Goal: Task Accomplishment & Management: Use online tool/utility

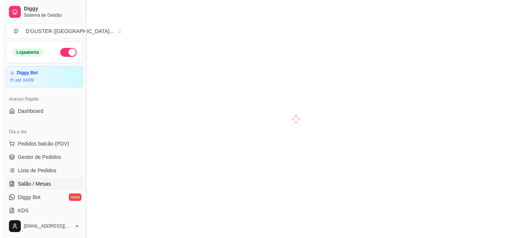
scroll to position [37, 0]
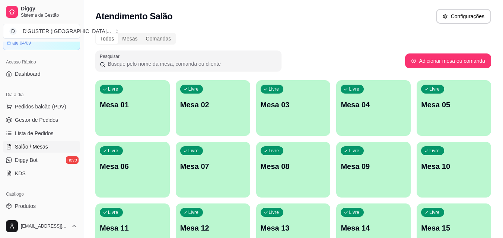
click at [122, 106] on p "Mesa 01" at bounding box center [132, 105] width 65 height 10
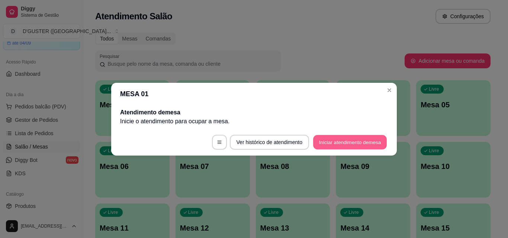
click at [368, 146] on button "Iniciar atendimento de mesa" at bounding box center [350, 142] width 74 height 15
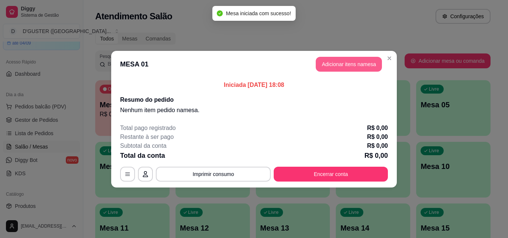
click at [345, 67] on button "Adicionar itens na mesa" at bounding box center [349, 64] width 66 height 15
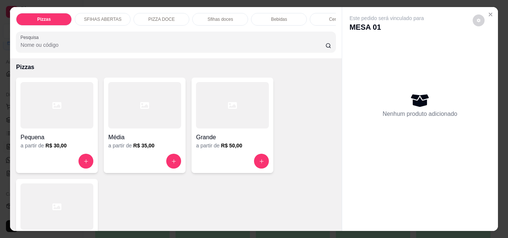
scroll to position [0, 0]
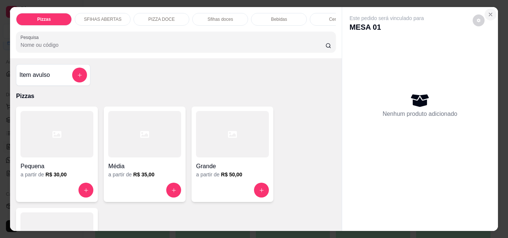
click at [489, 13] on icon "Close" at bounding box center [490, 14] width 3 height 3
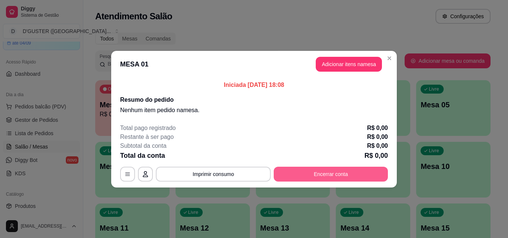
click at [359, 173] on button "Encerrar conta" at bounding box center [331, 174] width 114 height 15
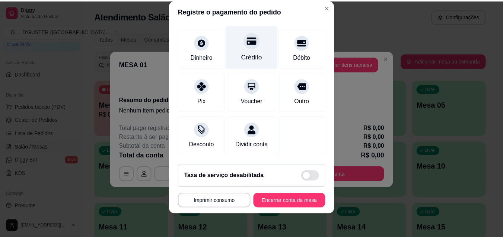
scroll to position [47, 0]
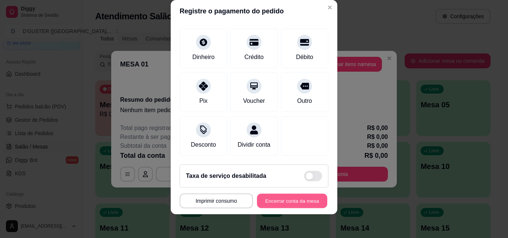
click at [279, 202] on button "Encerrar conta da mesa" at bounding box center [292, 201] width 70 height 15
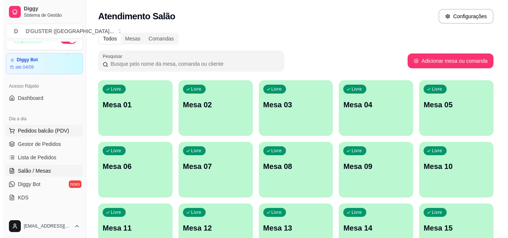
scroll to position [0, 0]
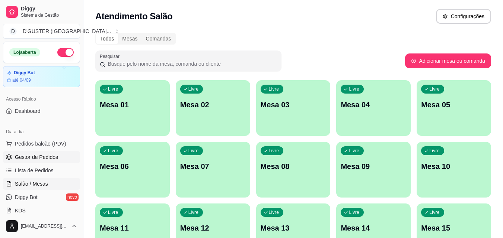
click at [42, 158] on span "Gestor de Pedidos" at bounding box center [36, 157] width 43 height 7
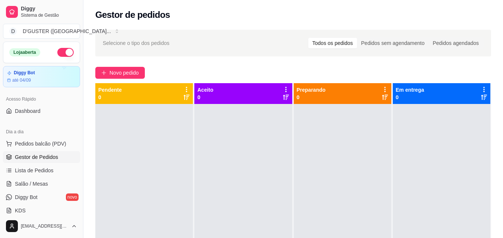
click at [227, 142] on div at bounding box center [242, 223] width 97 height 238
click at [139, 64] on div "Selecione o tipo dos pedidos Todos os pedidos Pedidos sem agendamento Pedidos a…" at bounding box center [292, 177] width 419 height 305
click at [134, 70] on span "Novo pedido" at bounding box center [123, 73] width 29 height 8
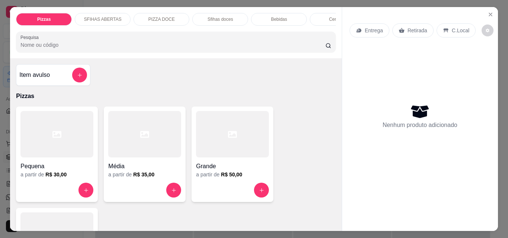
click at [408, 28] on p "Retirada" at bounding box center [418, 30] width 20 height 7
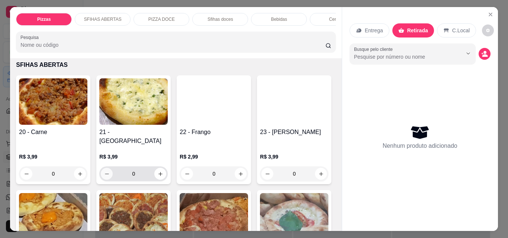
scroll to position [298, 0]
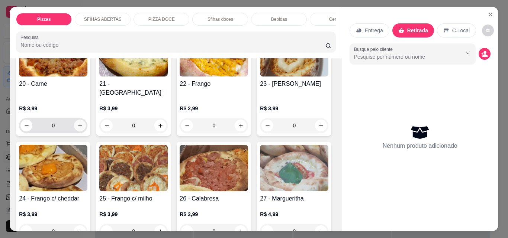
click at [77, 123] on icon "increase-product-quantity" at bounding box center [80, 126] width 6 height 6
type input "1"
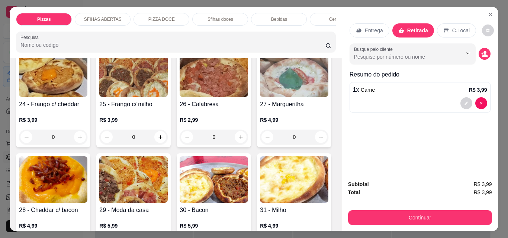
scroll to position [410, 0]
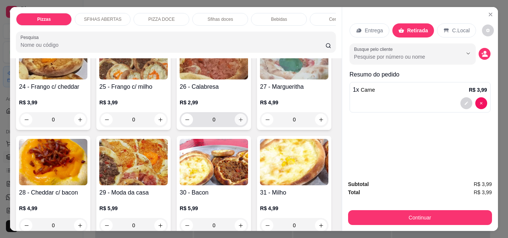
click at [238, 123] on icon "increase-product-quantity" at bounding box center [241, 120] width 6 height 6
type input "1"
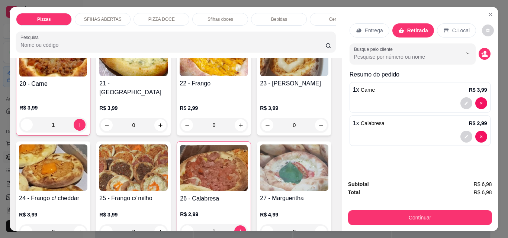
scroll to position [261, 0]
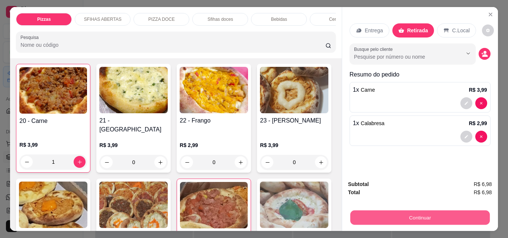
click at [424, 216] on button "Continuar" at bounding box center [420, 218] width 140 height 15
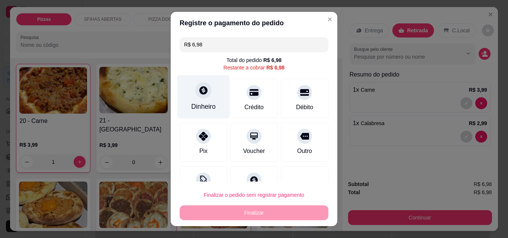
click at [196, 101] on div "Dinheiro" at bounding box center [203, 98] width 52 height 44
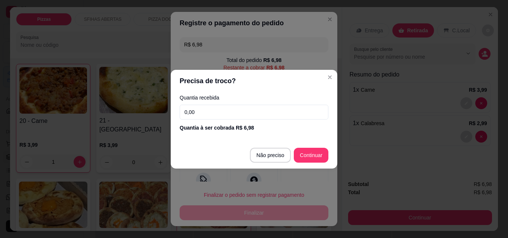
click at [211, 109] on input "0,00" at bounding box center [254, 112] width 149 height 15
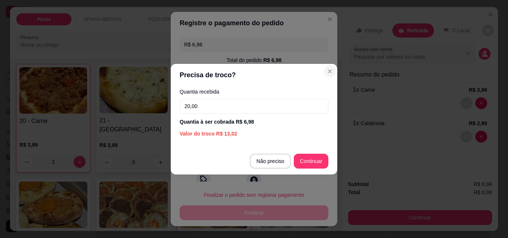
type input "20,00"
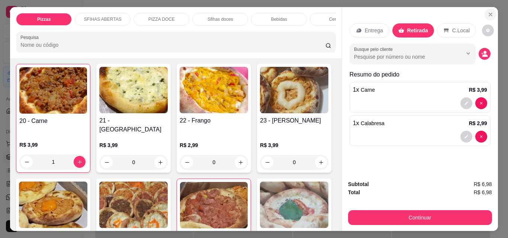
click at [489, 13] on icon "Close" at bounding box center [490, 14] width 3 height 3
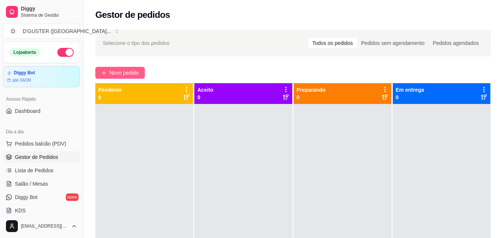
click at [128, 74] on span "Novo pedido" at bounding box center [123, 73] width 29 height 8
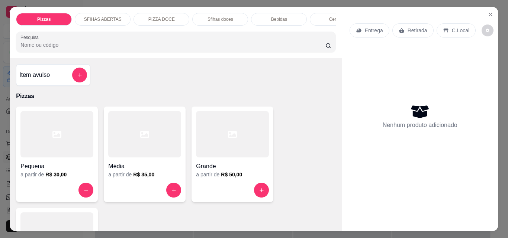
click at [408, 27] on p "Retirada" at bounding box center [418, 30] width 20 height 7
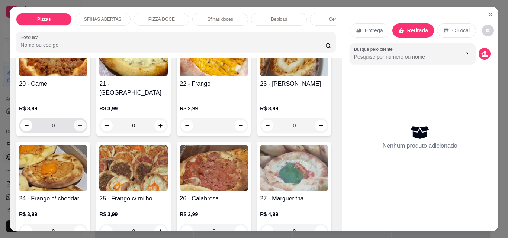
click at [78, 124] on icon "increase-product-quantity" at bounding box center [80, 126] width 4 height 4
type input "1"
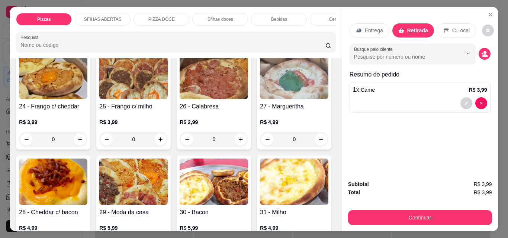
scroll to position [447, 0]
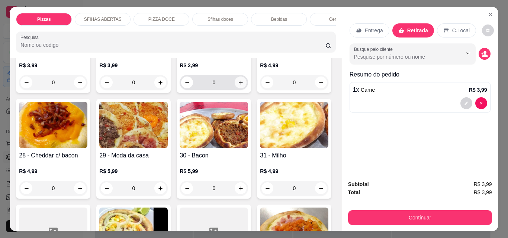
click at [238, 86] on icon "increase-product-quantity" at bounding box center [241, 83] width 6 height 6
type input "1"
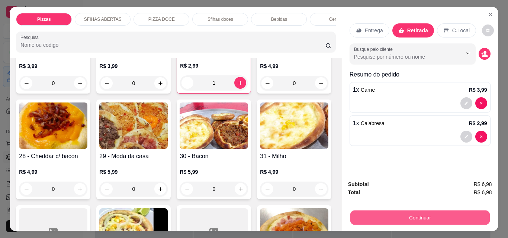
click at [381, 211] on button "Continuar" at bounding box center [420, 218] width 140 height 15
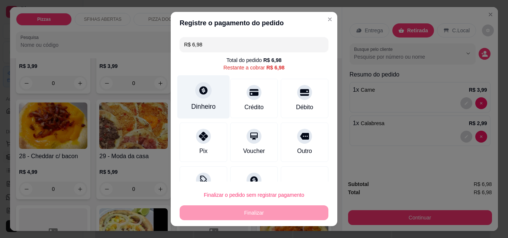
click at [199, 102] on div "Dinheiro" at bounding box center [203, 107] width 25 height 10
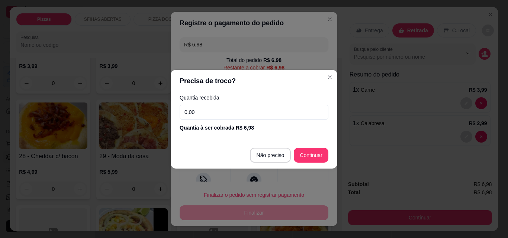
click at [235, 112] on input "0,00" at bounding box center [254, 112] width 149 height 15
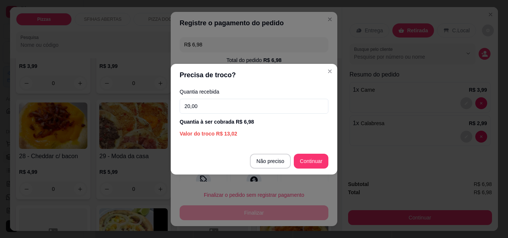
type input "20,00"
click at [328, 163] on footer "Não preciso Continuar" at bounding box center [254, 161] width 167 height 27
type input "R$ 0,00"
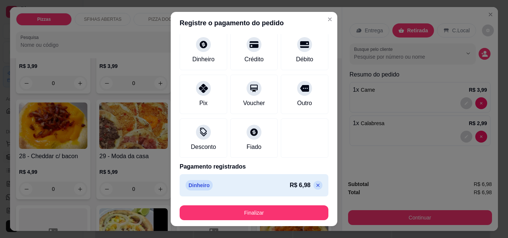
scroll to position [12, 0]
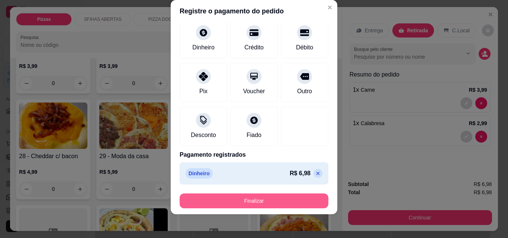
click at [257, 197] on button "Finalizar" at bounding box center [254, 201] width 149 height 15
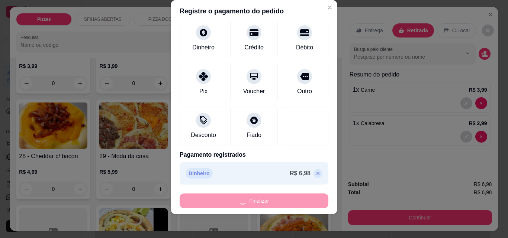
type input "0"
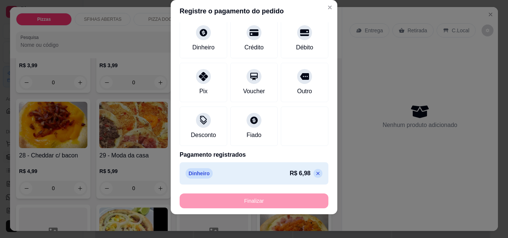
type input "-R$ 6,98"
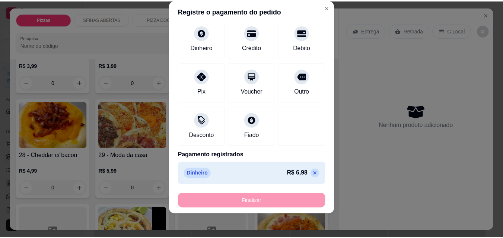
scroll to position [446, 0]
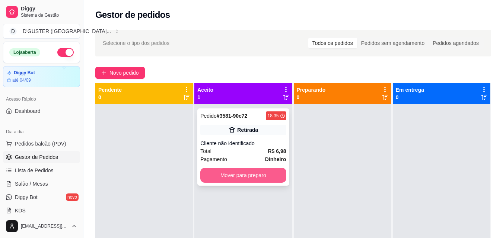
click at [264, 178] on button "Mover para preparo" at bounding box center [243, 175] width 86 height 15
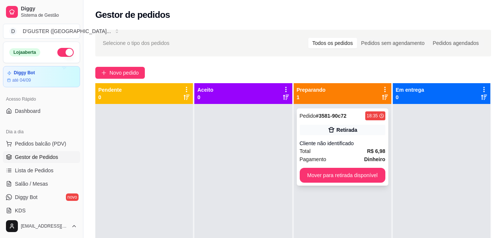
click at [351, 135] on div "Pedido # 3581-90c72 18:35 Retirada Cliente não identificado Total R$ 6,98 Pagam…" at bounding box center [343, 147] width 92 height 77
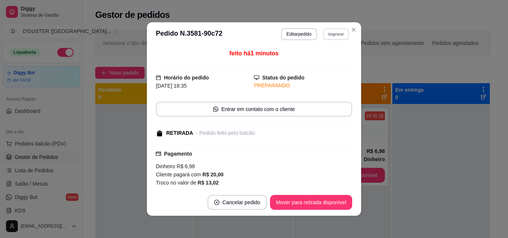
click at [341, 33] on button "Imprimir" at bounding box center [336, 34] width 26 height 12
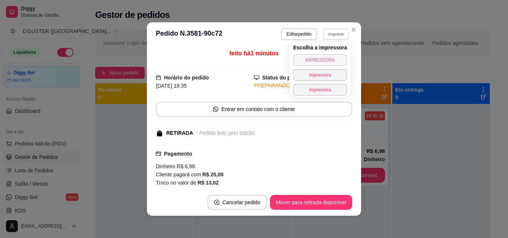
click at [327, 58] on button "IMPRESSORA" at bounding box center [320, 60] width 54 height 12
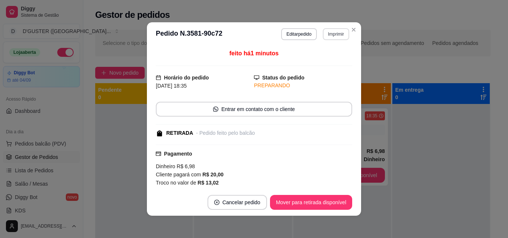
click at [335, 35] on button "Imprimir" at bounding box center [336, 34] width 26 height 12
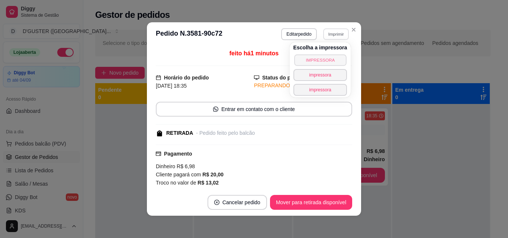
click at [325, 63] on button "IMPRESSORA" at bounding box center [320, 60] width 52 height 12
